Goal: Transaction & Acquisition: Book appointment/travel/reservation

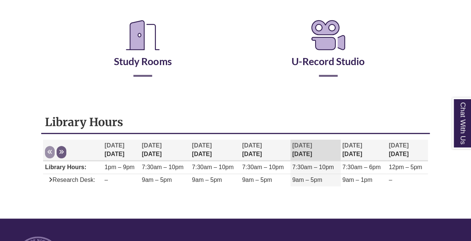
scroll to position [176, 0]
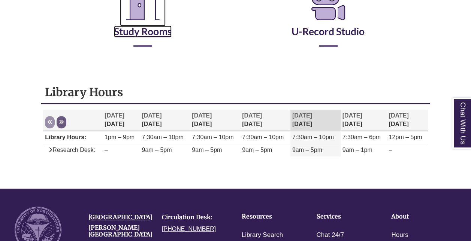
click at [119, 34] on link "Study Rooms" at bounding box center [143, 22] width 58 height 31
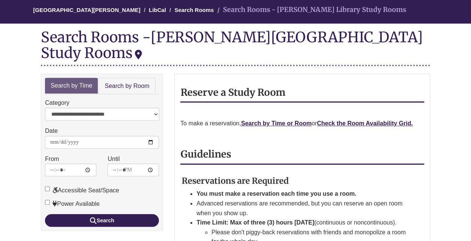
scroll to position [69, 0]
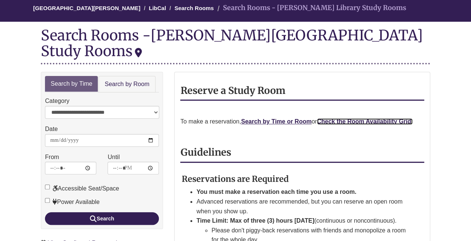
drag, startPoint x: 335, startPoint y: 106, endPoint x: 326, endPoint y: 105, distance: 8.7
click at [326, 118] on strong "Check the Room Availability Grid." at bounding box center [365, 121] width 96 height 6
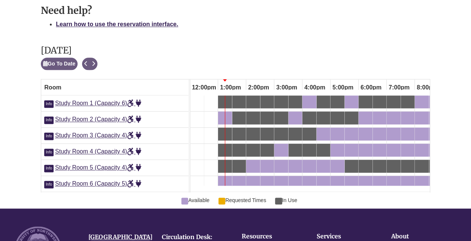
scroll to position [415, 0]
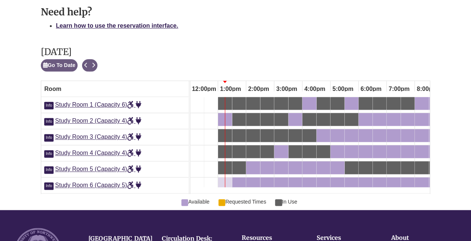
click at [225, 158] on div at bounding box center [225, 145] width 0 height 96
click at [105, 182] on span "Study Room 6 (Capacity 5)" at bounding box center [98, 185] width 86 height 6
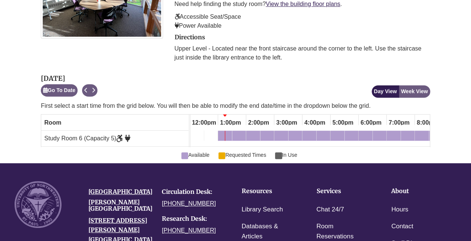
scroll to position [196, 0]
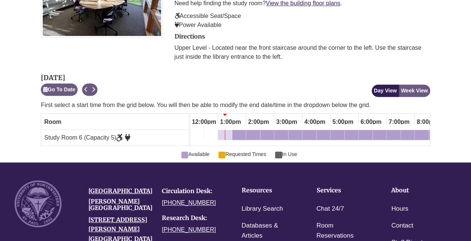
click at [228, 132] on div "1:00pm Thursday, October 2, 2025 - Study Room 6 - Available" at bounding box center [225, 136] width 12 height 8
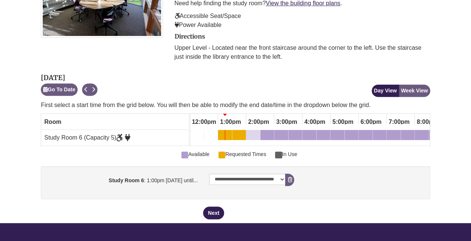
click at [249, 132] on div "2:00pm Thursday, October 2, 2025 - Study Room 6 - Available" at bounding box center [248, 136] width 3 height 8
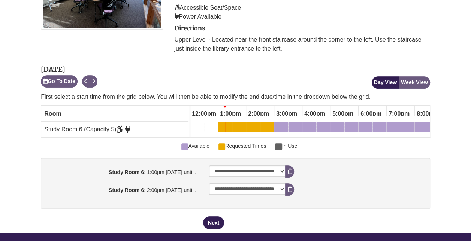
scroll to position [206, 0]
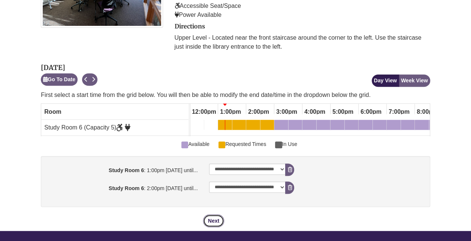
click at [214, 215] on button "Next" at bounding box center [213, 221] width 21 height 13
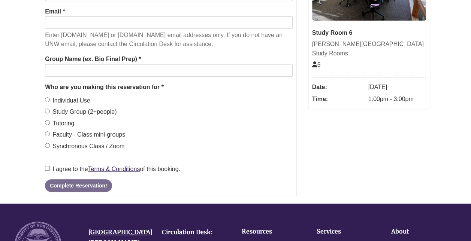
scroll to position [0, 0]
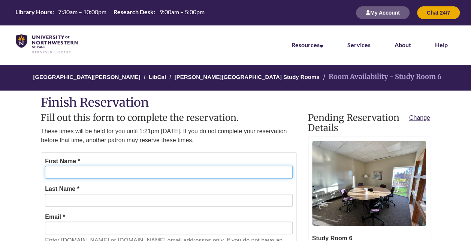
click at [212, 174] on input "First Name *" at bounding box center [168, 172] width 247 height 13
type input "*****"
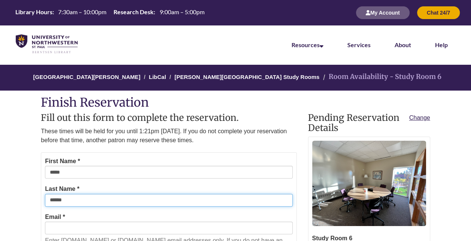
type input "******"
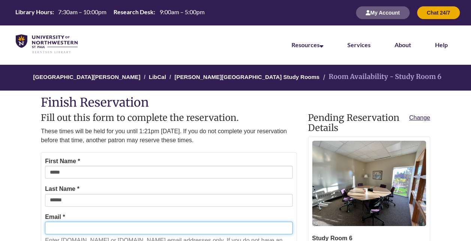
type input "*"
type input "**********"
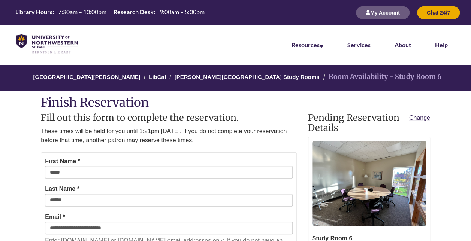
scroll to position [155, 0]
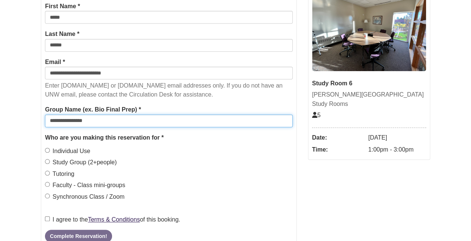
type input "**********"
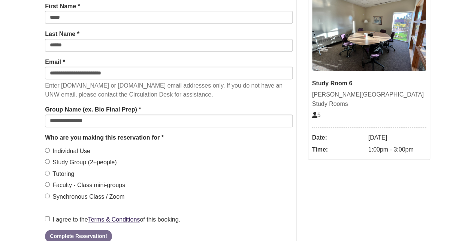
click at [74, 161] on label "Study Group (2+people)" at bounding box center [81, 163] width 72 height 10
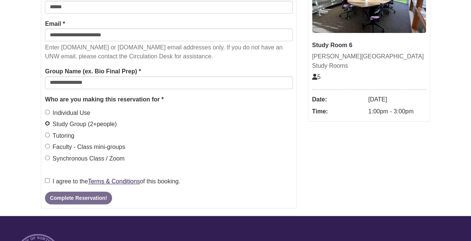
scroll to position [196, 0]
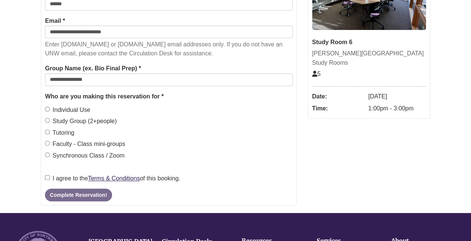
click at [66, 177] on label "I agree to the Terms & Conditions of this booking." at bounding box center [112, 179] width 135 height 10
click at [73, 192] on button "Complete Reservation!" at bounding box center [78, 195] width 67 height 13
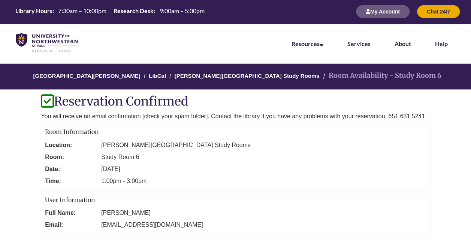
scroll to position [0, 0]
